Goal: Information Seeking & Learning: Learn about a topic

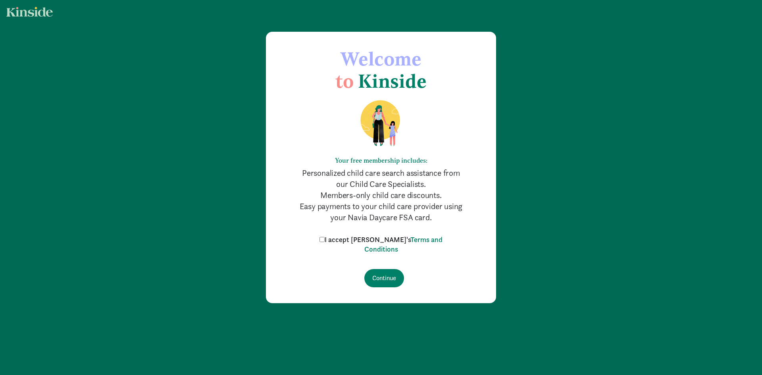
click at [324, 239] on input "I accept [PERSON_NAME]'s Terms and Conditions" at bounding box center [321, 239] width 5 height 5
checkbox input "true"
click at [385, 279] on input "Continue" at bounding box center [384, 278] width 40 height 18
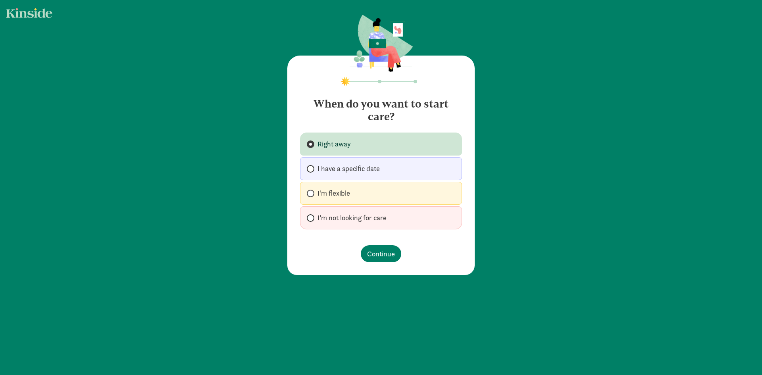
click at [353, 194] on label "I'm flexible" at bounding box center [381, 193] width 162 height 23
click at [312, 194] on input "I'm flexible" at bounding box center [309, 193] width 5 height 5
radio input "true"
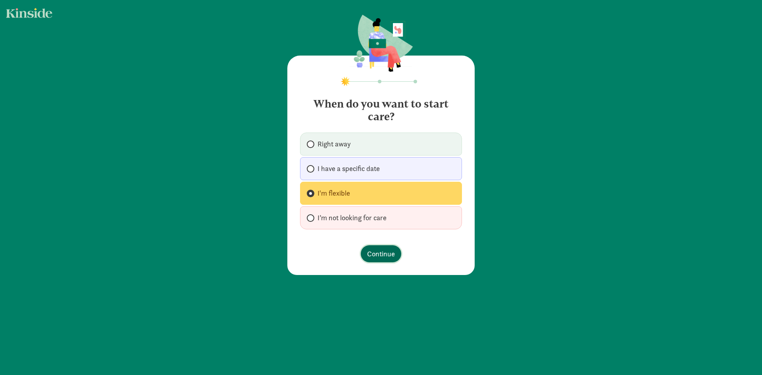
click at [383, 255] on span "Continue" at bounding box center [381, 253] width 28 height 11
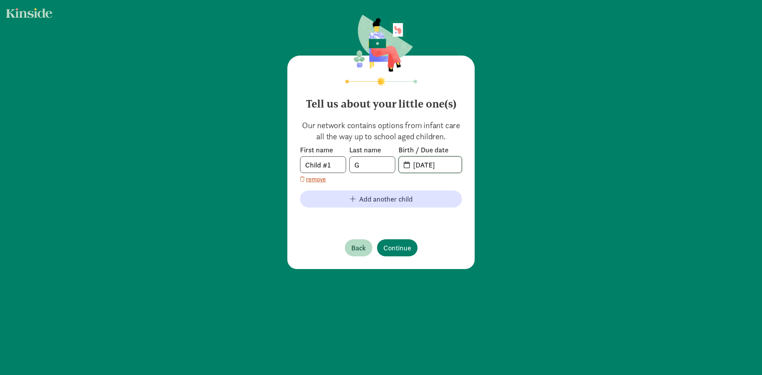
click at [427, 165] on input "09-02-2025" at bounding box center [434, 165] width 53 height 16
click at [407, 165] on span "20-25-0902" at bounding box center [430, 165] width 63 height 16
click at [464, 159] on div "Tell us about your little one(s) Our network contains options from infant care …" at bounding box center [380, 162] width 187 height 213
click at [452, 162] on input "20-25-0902" at bounding box center [434, 165] width 53 height 16
drag, startPoint x: 455, startPoint y: 165, endPoint x: 397, endPoint y: 163, distance: 57.1
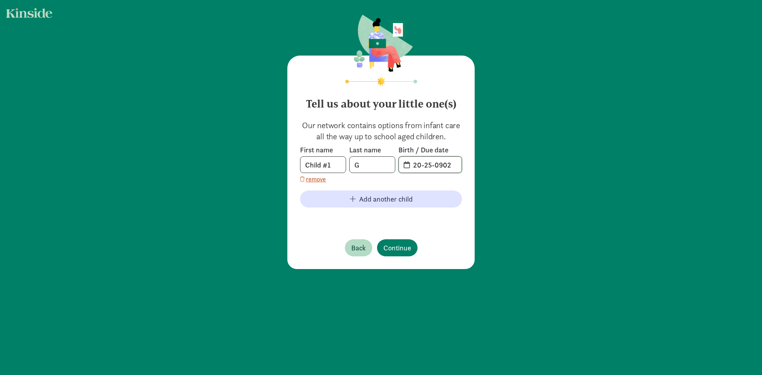
click at [397, 163] on div "First name Child #1 Last name G Birth / Due date 20-25-0902" at bounding box center [381, 159] width 162 height 28
type input "03-07-2024"
click at [399, 252] on span "Continue" at bounding box center [397, 247] width 28 height 11
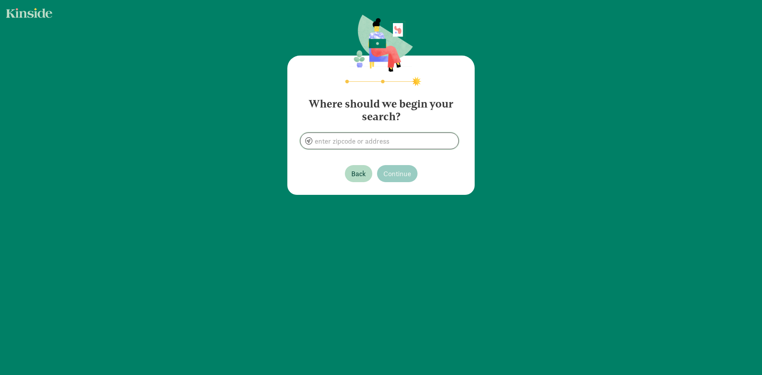
click at [368, 141] on input at bounding box center [379, 141] width 158 height 16
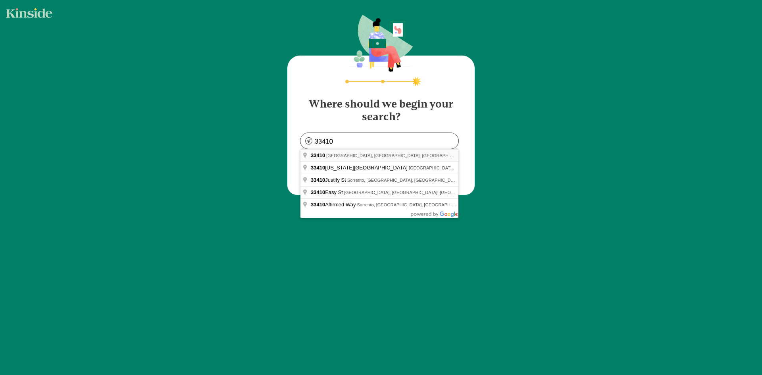
type input "Riviera Beach, FL 33410, USA"
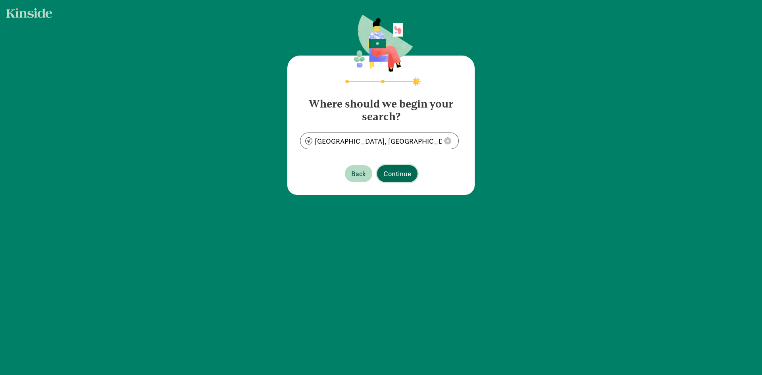
click at [394, 170] on span "Continue" at bounding box center [397, 173] width 28 height 11
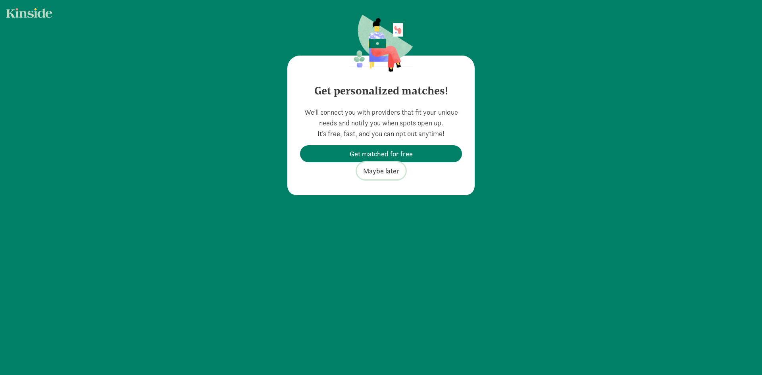
click at [386, 172] on span "Maybe later" at bounding box center [381, 170] width 36 height 11
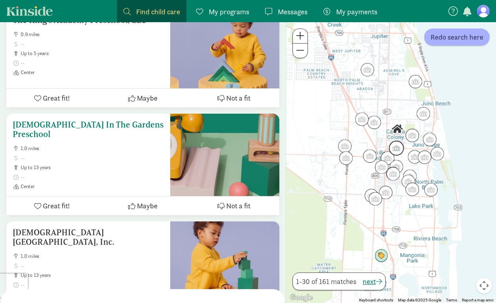
scroll to position [400, 0]
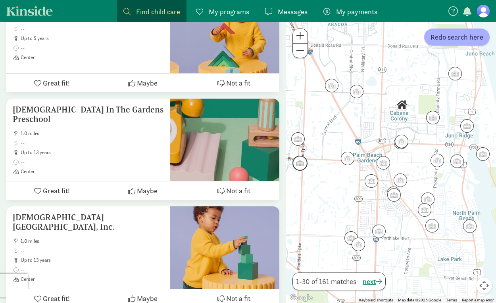
click at [299, 169] on img "Click to see details" at bounding box center [299, 163] width 15 height 15
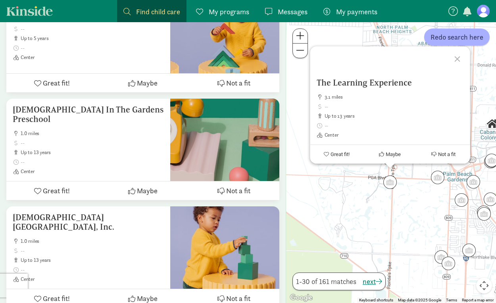
click at [355, 184] on div "The Learning Experience 3.1 miles up to 13 years Center Great fit! Maybe Not a …" at bounding box center [391, 162] width 210 height 281
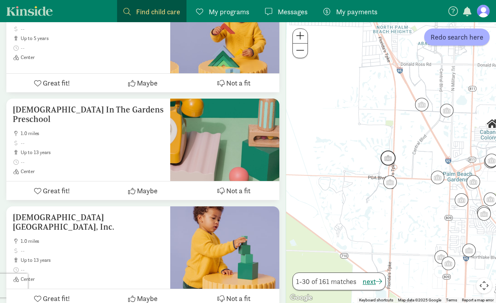
click at [384, 162] on img "Click to see details" at bounding box center [387, 158] width 15 height 15
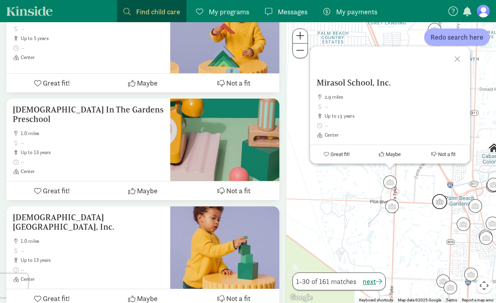
click at [444, 204] on img "Click to see details" at bounding box center [439, 201] width 15 height 15
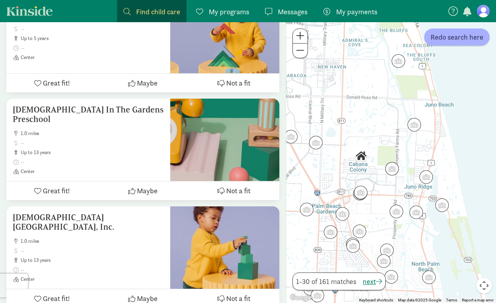
drag, startPoint x: 406, startPoint y: 251, endPoint x: 312, endPoint y: 261, distance: 95.0
click at [312, 261] on div "To navigate, press the arrow keys." at bounding box center [391, 162] width 210 height 281
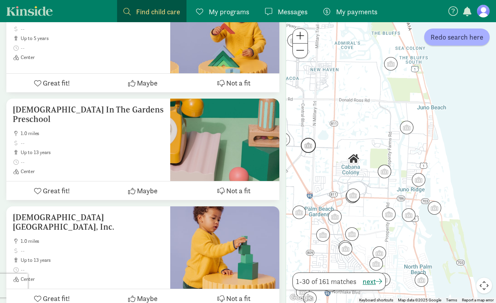
click at [311, 149] on img "Click to see details" at bounding box center [308, 145] width 15 height 15
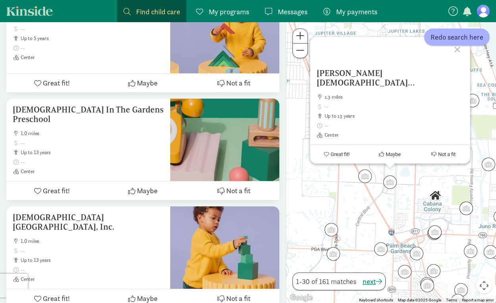
click at [296, 150] on div "Temple Beth David 1.3 miles up to 13 years Center Great fit! Maybe Not a fit" at bounding box center [391, 162] width 210 height 281
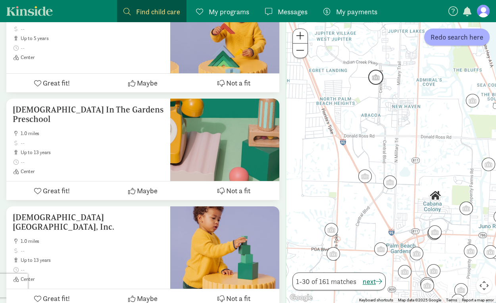
click at [373, 81] on img "Click to see details" at bounding box center [375, 77] width 15 height 15
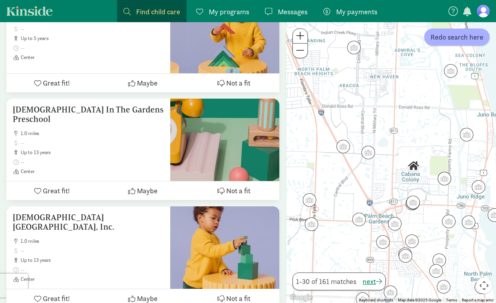
drag, startPoint x: 324, startPoint y: 245, endPoint x: 288, endPoint y: 107, distance: 142.9
click at [288, 107] on div "To navigate, press the arrow keys." at bounding box center [391, 162] width 210 height 281
click at [414, 207] on img "Click to see details" at bounding box center [412, 203] width 15 height 15
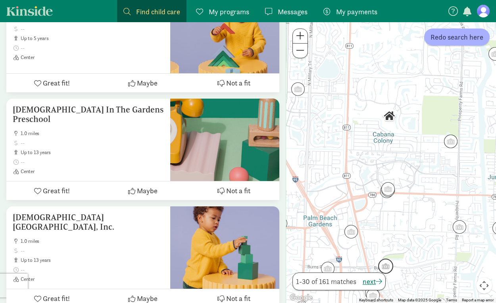
click at [388, 273] on img "Click to see details" at bounding box center [385, 266] width 15 height 15
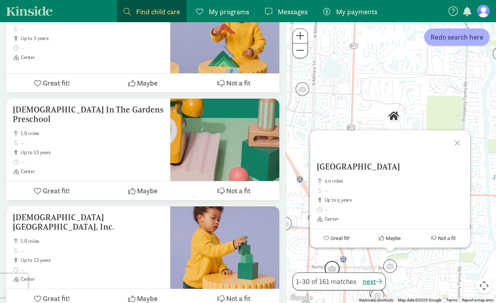
click at [335, 270] on img "Click to see details" at bounding box center [331, 268] width 15 height 15
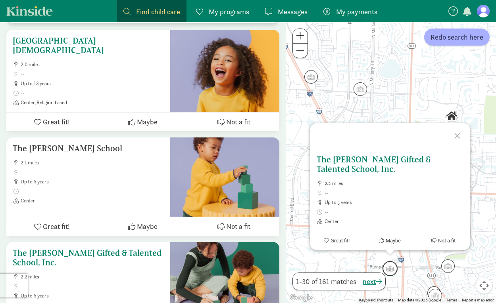
scroll to position [1577, 0]
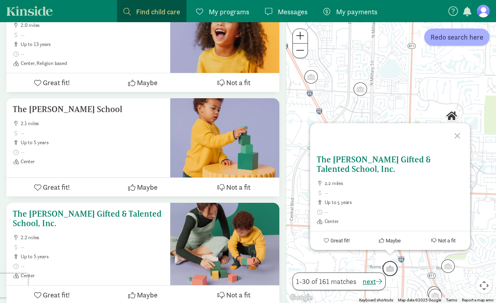
click at [125, 209] on h5 "The Weiss Gifted & Talented School, Inc." at bounding box center [88, 218] width 151 height 19
